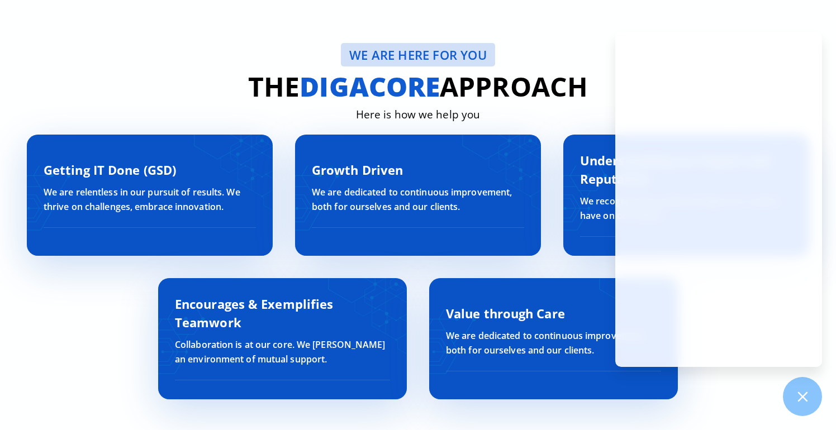
scroll to position [3275, 0]
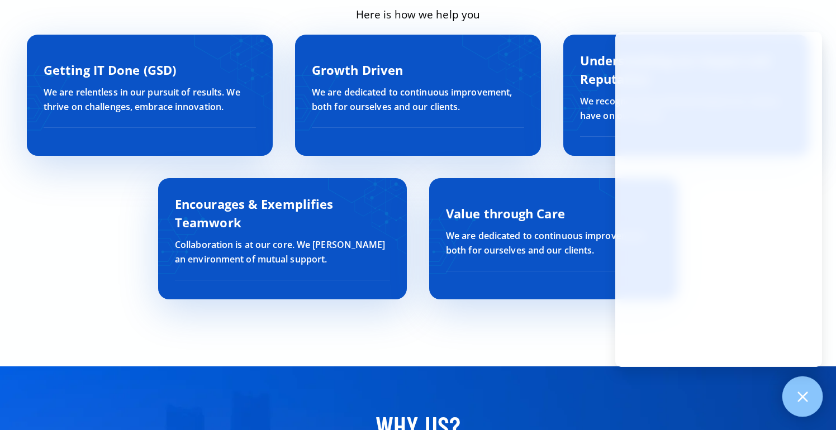
click at [798, 404] on div at bounding box center [802, 397] width 41 height 41
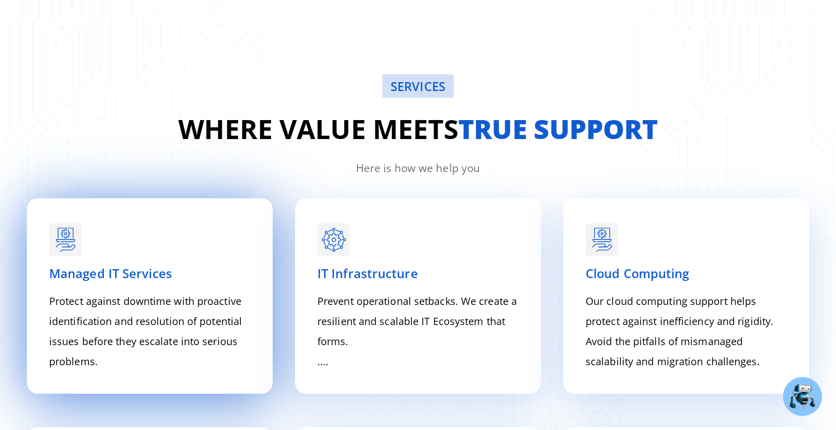
scroll to position [1308, 0]
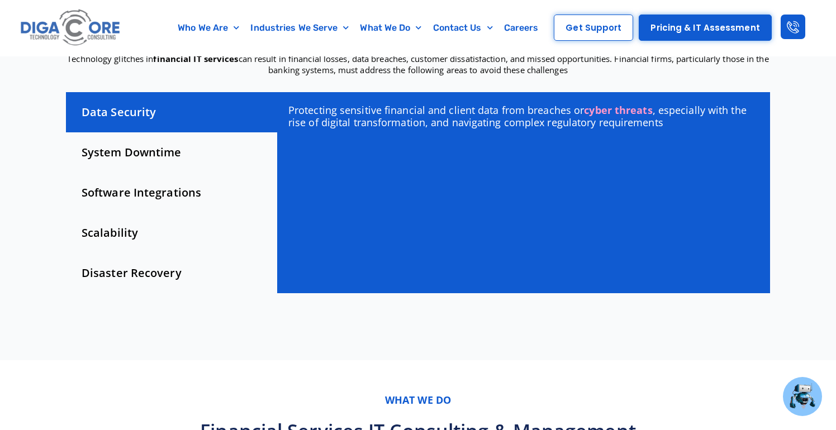
scroll to position [339, 0]
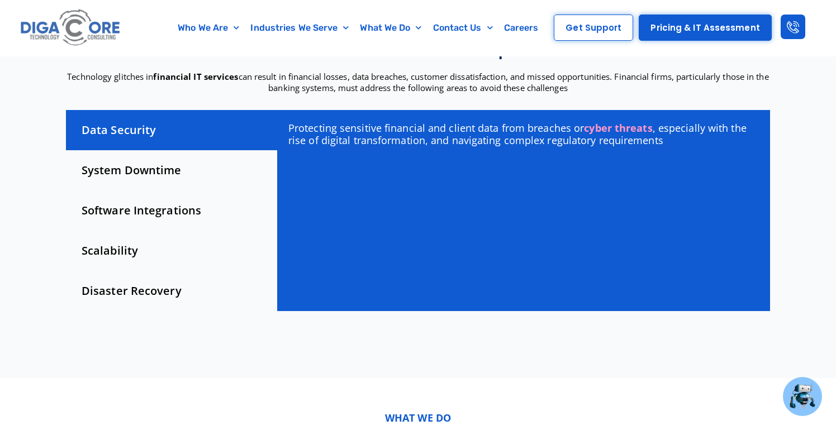
click at [141, 160] on div "System Downtime" at bounding box center [171, 170] width 211 height 40
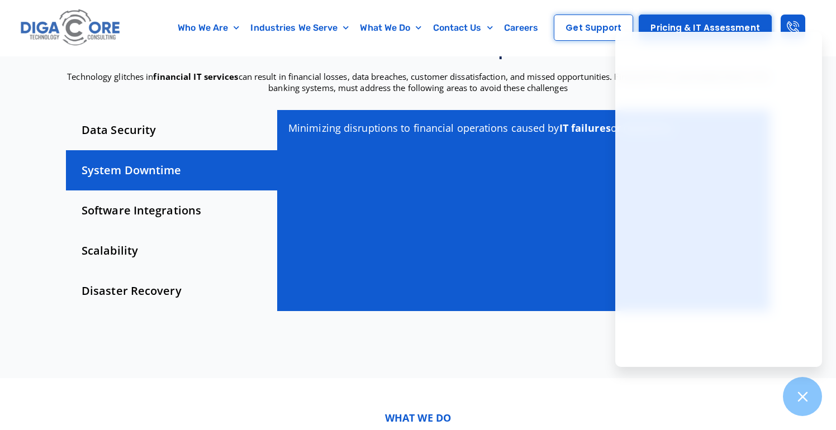
click at [136, 191] on div "Software Integrations" at bounding box center [171, 211] width 211 height 40
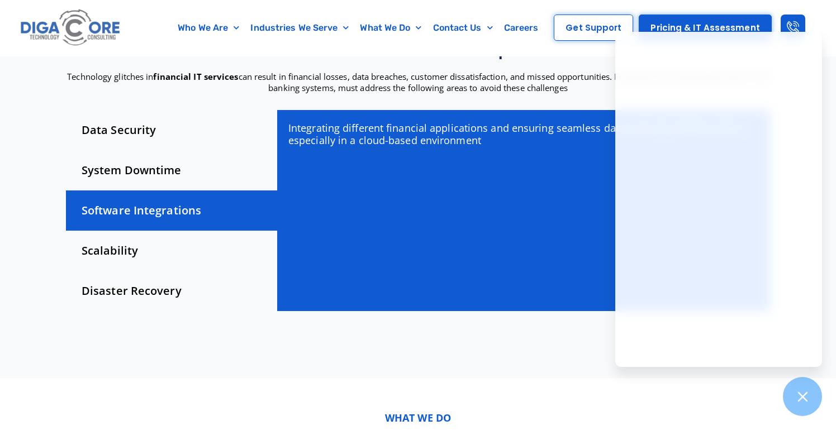
click at [136, 231] on div "Scalability" at bounding box center [171, 251] width 211 height 40
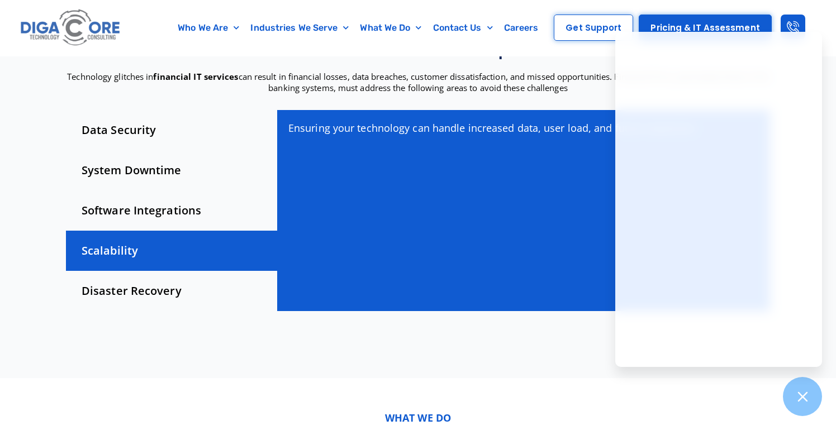
click at [144, 284] on div "Disaster Recovery" at bounding box center [171, 291] width 211 height 40
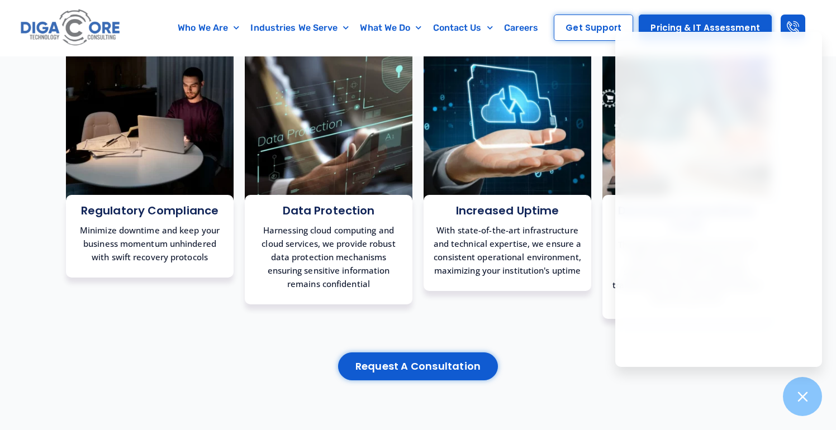
scroll to position [1753, 0]
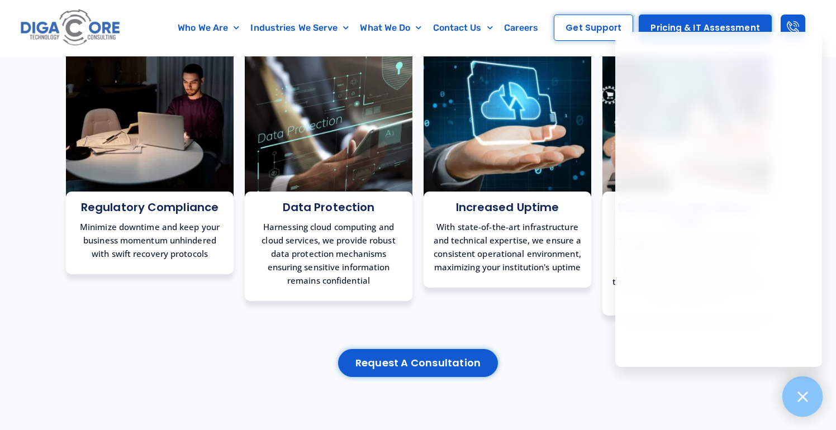
click at [798, 393] on icon at bounding box center [802, 397] width 10 height 10
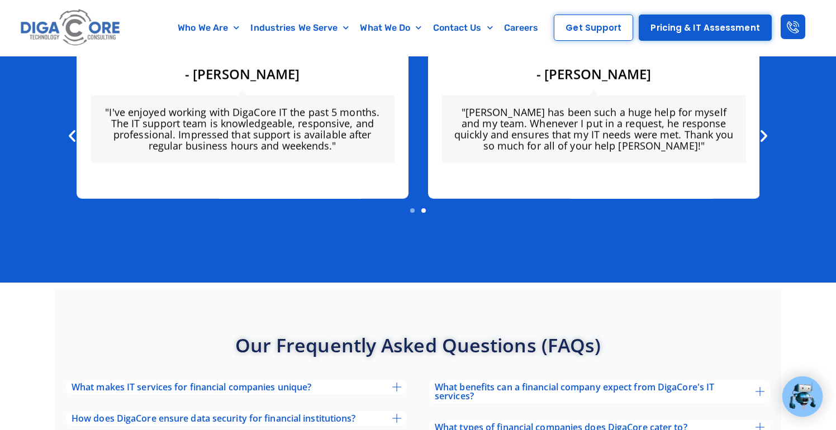
scroll to position [3444, 0]
